Goal: Task Accomplishment & Management: Use online tool/utility

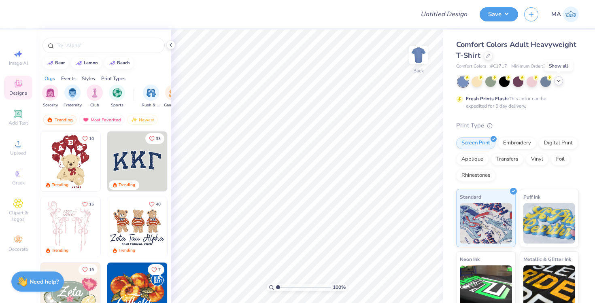
click at [557, 80] on polyline at bounding box center [558, 81] width 3 height 2
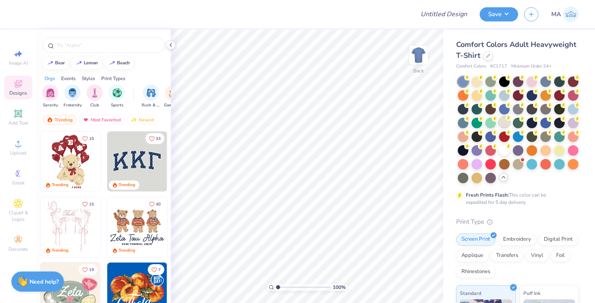
click at [504, 122] on div at bounding box center [504, 122] width 11 height 11
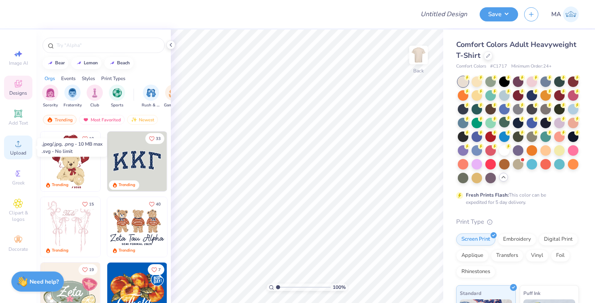
click at [16, 142] on icon at bounding box center [18, 144] width 10 height 10
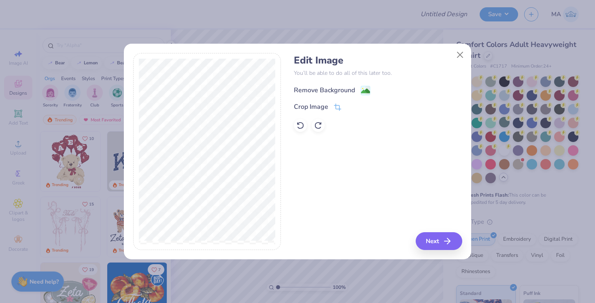
click at [334, 89] on div "Remove Background" at bounding box center [324, 90] width 61 height 10
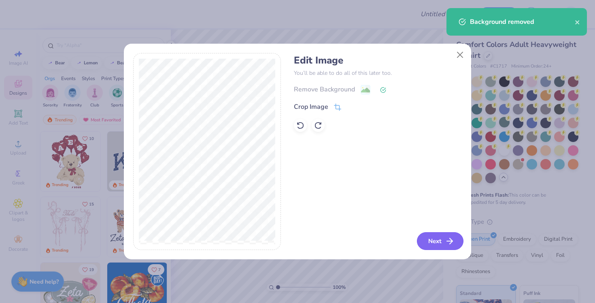
click at [436, 237] on button "Next" at bounding box center [440, 241] width 47 height 18
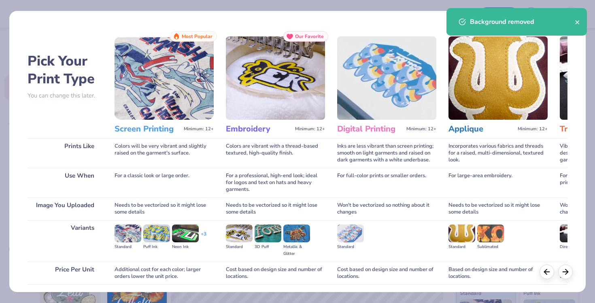
scroll to position [60, 0]
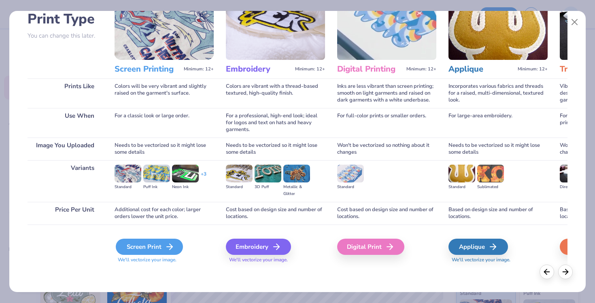
click at [165, 246] on icon at bounding box center [170, 247] width 10 height 10
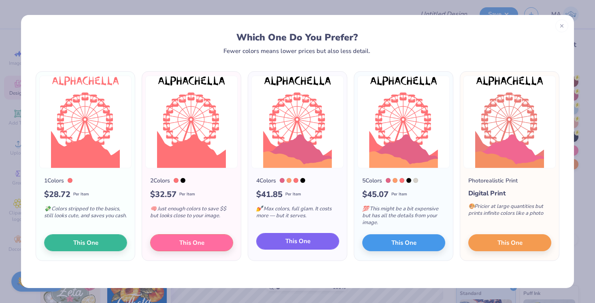
click at [305, 245] on span "This One" at bounding box center [297, 241] width 25 height 9
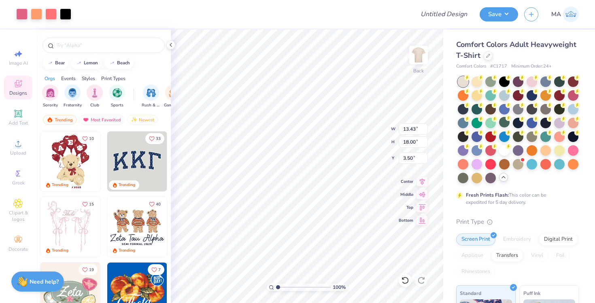
type input "9.40"
type input "12.60"
type input "3.30"
click at [491, 17] on button "Save" at bounding box center [498, 13] width 38 height 14
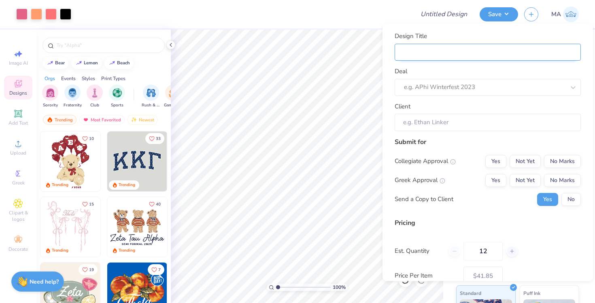
click at [467, 50] on input "Design Title" at bounding box center [487, 51] width 186 height 17
type input "A"
type input "Al"
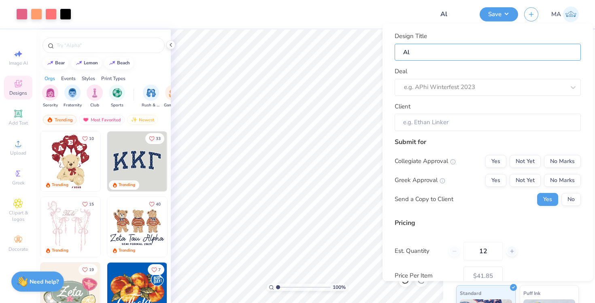
type input "Alp"
type input "Alph"
type input "Alpha"
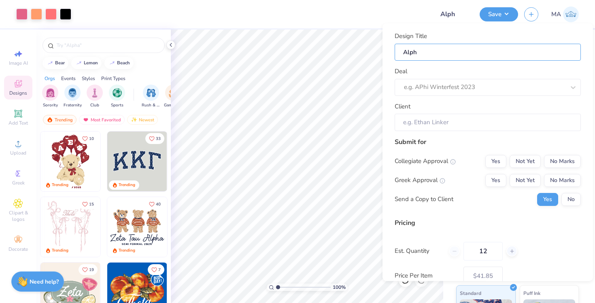
type input "Alpha"
type input "Alphac"
type input "Alphach"
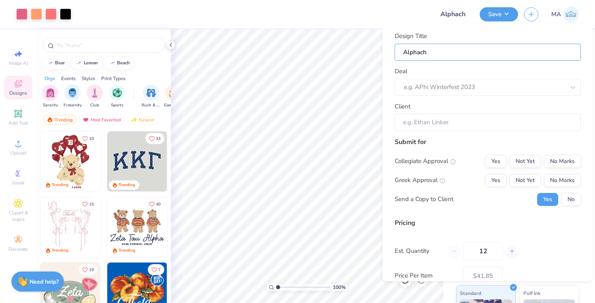
type input "Alphache"
type input "Alphachel"
type input "Alphachell"
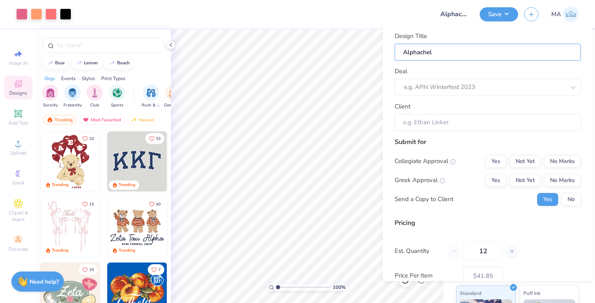
type input "Alphachell"
type input "Alphachella"
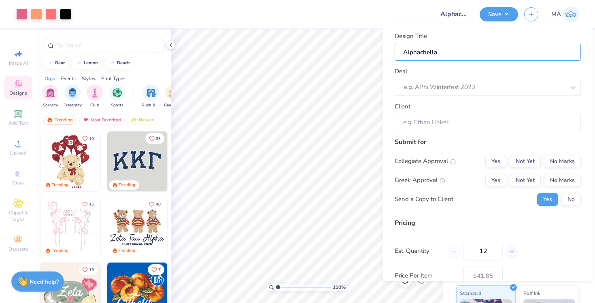
type input "Alphachella M"
type input "Alphachella Me"
type input "Alphachella Mer"
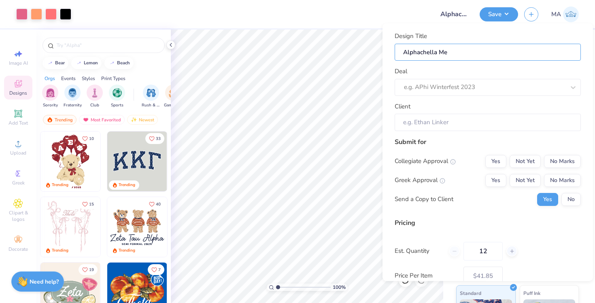
type input "Alphachella Mer"
type input "Alphachella Merc"
type input "Alphachella Merch"
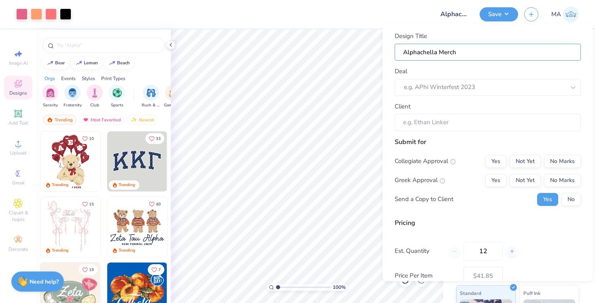
type input "Alphachella Merch"
type input "Alphachella Merch 2"
type input "Alphachella Merch 20"
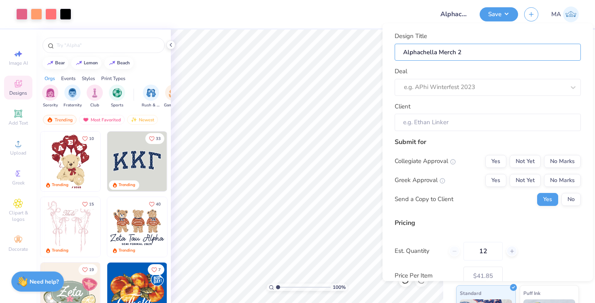
type input "Alphachella Merch 20"
type input "Alphachella Merch 202"
type input "Alphachella Merch 2025"
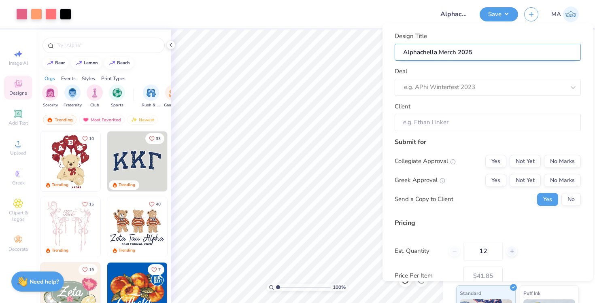
click at [414, 50] on input "Alphachella Merch 2025" at bounding box center [487, 51] width 186 height 17
type input "C Merch 2025"
type input "Co Merch 2025"
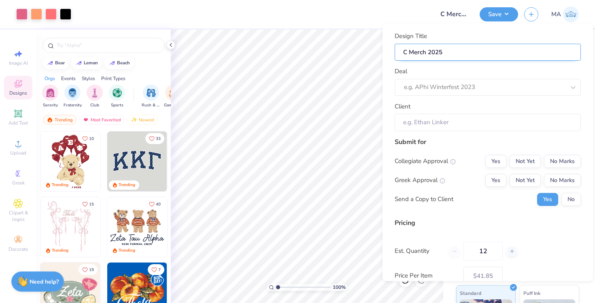
type input "Co Merch 2025"
type input "Coa Merch 2025"
type input "Coac Merch 2025"
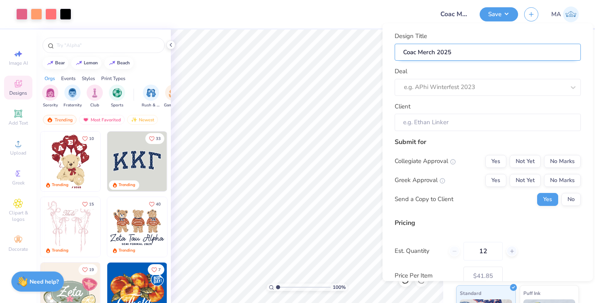
type input "Coach Merch 2025"
type input "[PERSON_NAME] Merch 2025"
type input "Coachel Merch 2025"
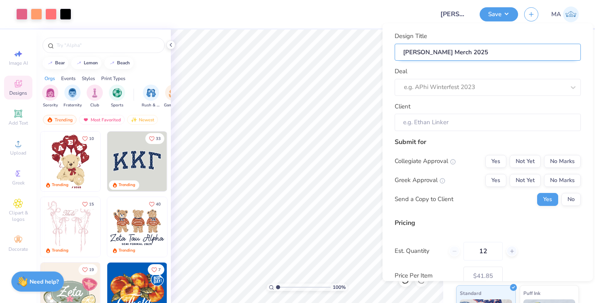
type input "Coachel Merch 2025"
type input "Coachell Merch 2025"
type input "Coachella Merch 2025"
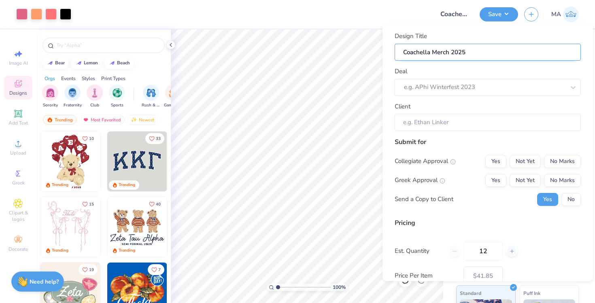
type input "Coachella Merch 2025"
type input "Coachella B Merch 2025"
type input "Coachella Bu Merch 2025"
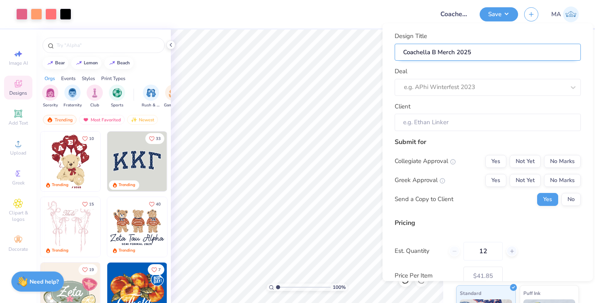
type input "Coachella Bu Merch 2025"
type input "Coachella B Merch 2025"
type input "Coachella Bi Merch 2025"
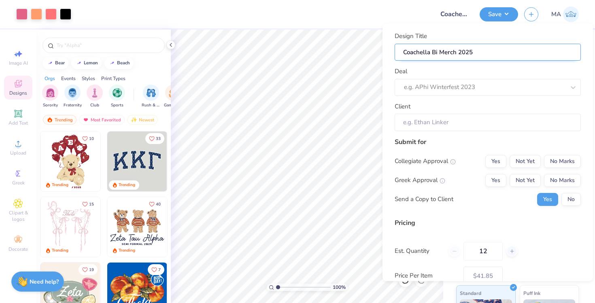
type input "Coachella Bid Merch 2025"
type input "Coachella Bid D Merch 2025"
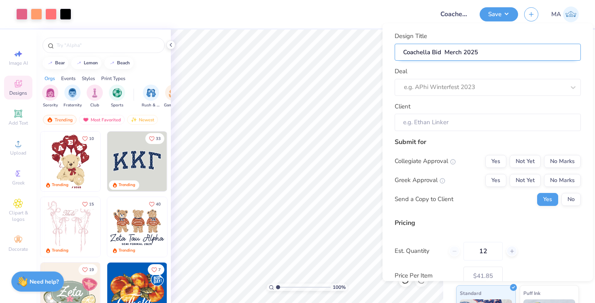
type input "Coachella Bid D Merch 2025"
type input "Coachella Bid Da Merch 2025"
type input "Coachella Bid Day Merch 2025"
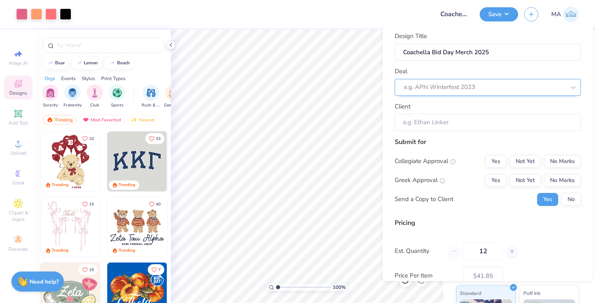
click at [444, 91] on div at bounding box center [484, 87] width 161 height 11
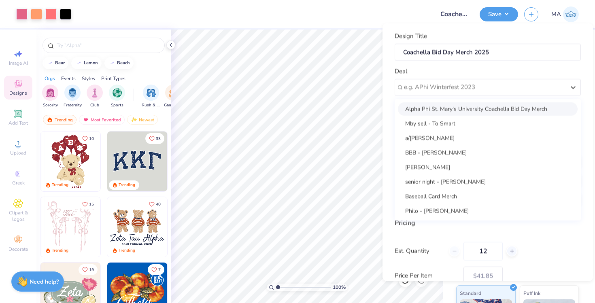
click at [445, 108] on div "Alpha Phi St. Mary's University Coachella Bid Day Merch" at bounding box center [488, 108] width 180 height 13
type input "[PERSON_NAME]"
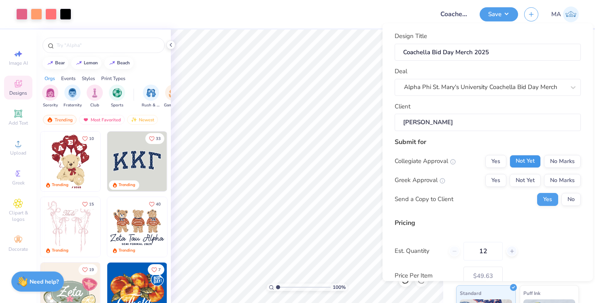
click at [528, 159] on button "Not Yet" at bounding box center [524, 160] width 31 height 13
click at [528, 182] on button "Not Yet" at bounding box center [524, 180] width 31 height 13
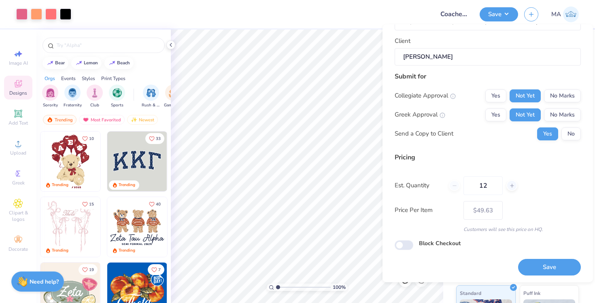
scroll to position [68, 0]
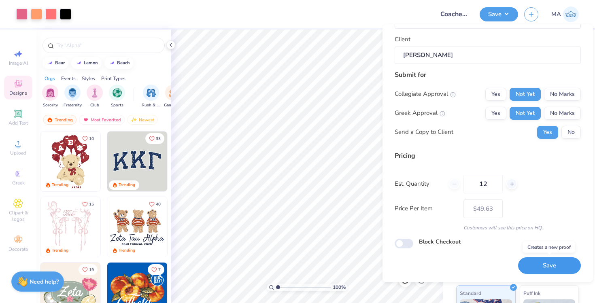
click at [539, 267] on button "Save" at bounding box center [549, 266] width 63 height 17
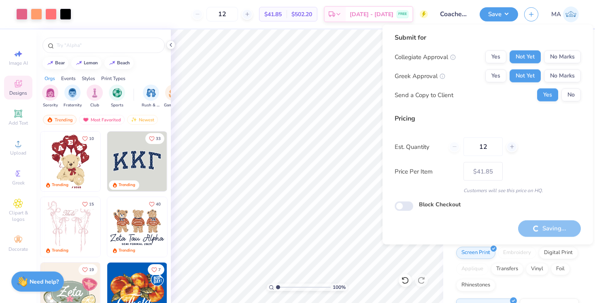
type input "– –"
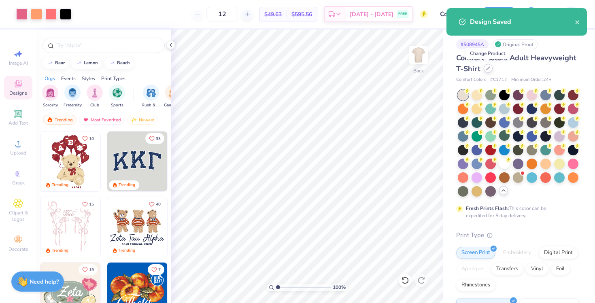
click at [487, 69] on icon at bounding box center [487, 68] width 3 height 3
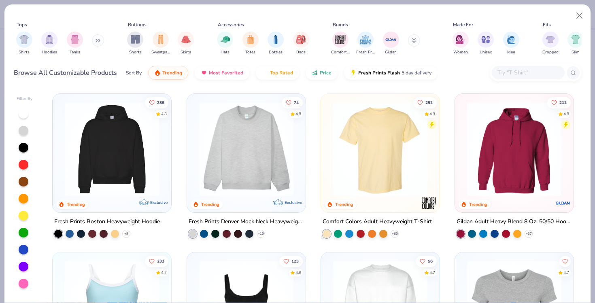
click at [507, 70] on input "text" at bounding box center [527, 72] width 62 height 9
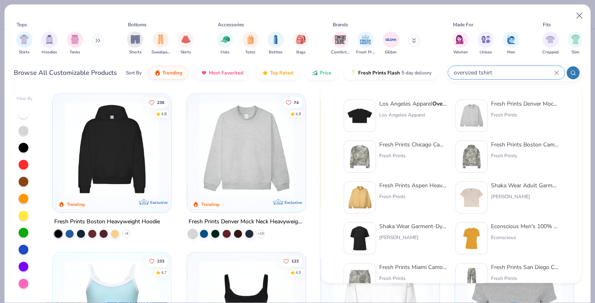
type input "oversized tshirt"
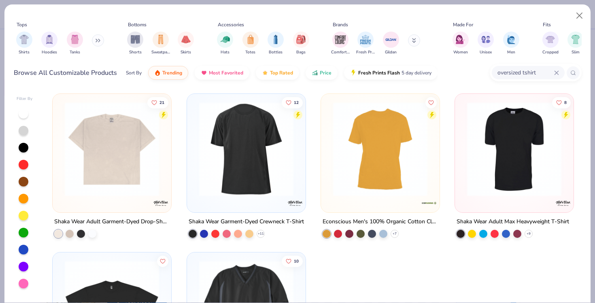
click at [257, 148] on img at bounding box center [246, 149] width 102 height 94
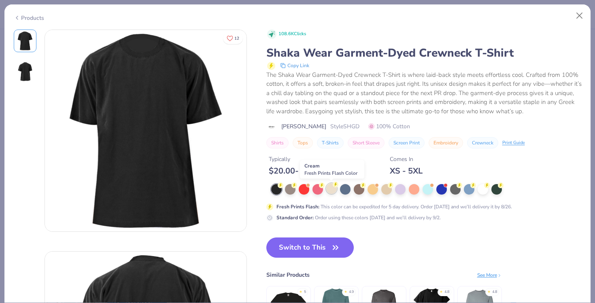
click at [331, 188] on div at bounding box center [331, 188] width 11 height 11
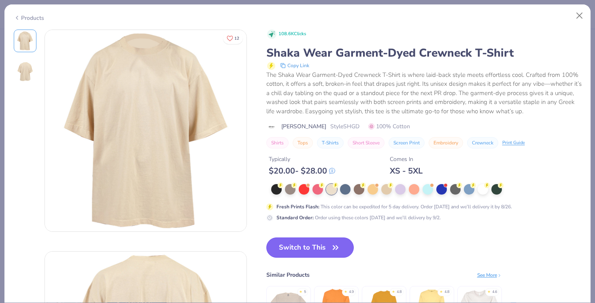
click at [321, 248] on button "Switch to This" at bounding box center [310, 247] width 88 height 20
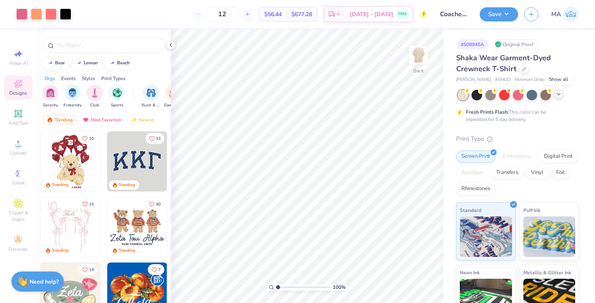
click at [556, 96] on icon at bounding box center [558, 94] width 6 height 6
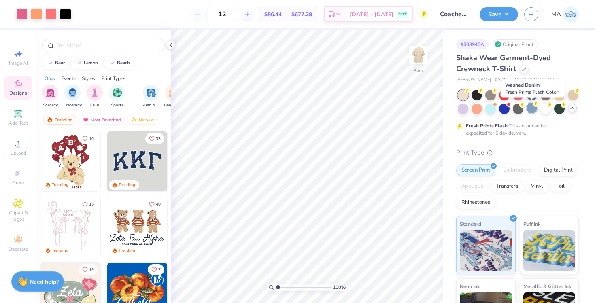
click at [532, 111] on div at bounding box center [531, 108] width 11 height 11
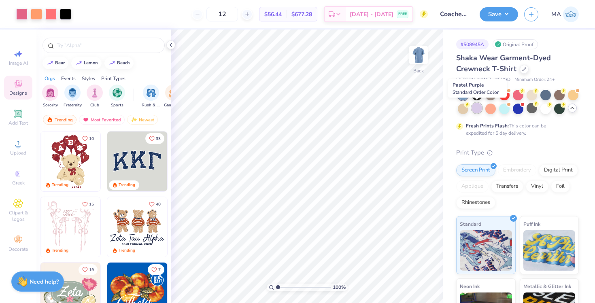
click at [477, 109] on div at bounding box center [476, 108] width 11 height 11
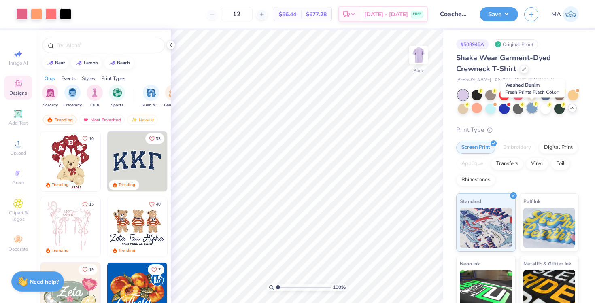
click at [531, 110] on div at bounding box center [531, 108] width 11 height 11
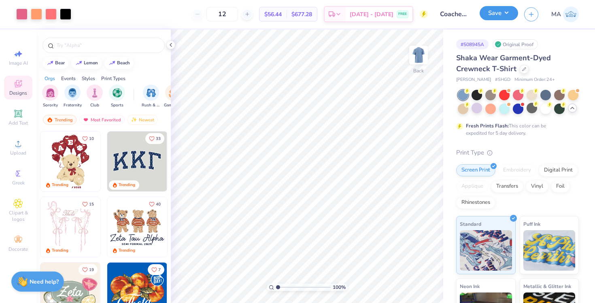
click at [492, 10] on button "Save" at bounding box center [498, 13] width 38 height 14
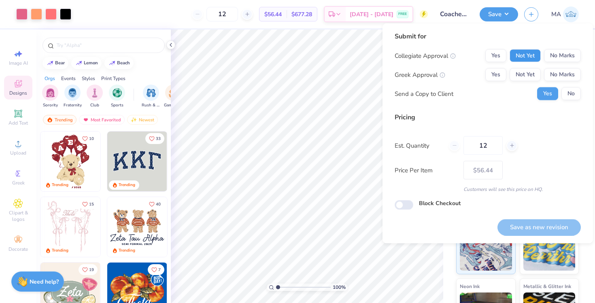
click at [533, 54] on button "Not Yet" at bounding box center [524, 55] width 31 height 13
click at [528, 79] on button "Not Yet" at bounding box center [524, 74] width 31 height 13
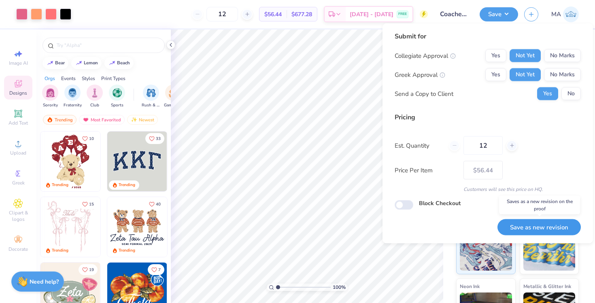
click at [528, 230] on button "Save as new revision" at bounding box center [538, 227] width 83 height 17
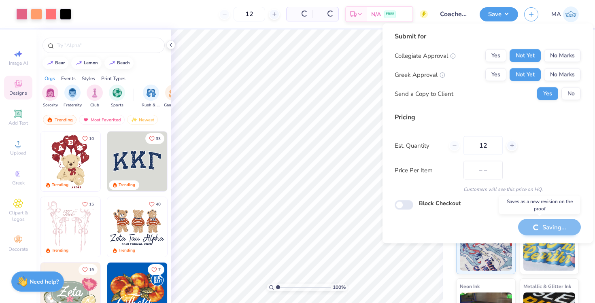
type input "$56.44"
